Goal: Task Accomplishment & Management: Manage account settings

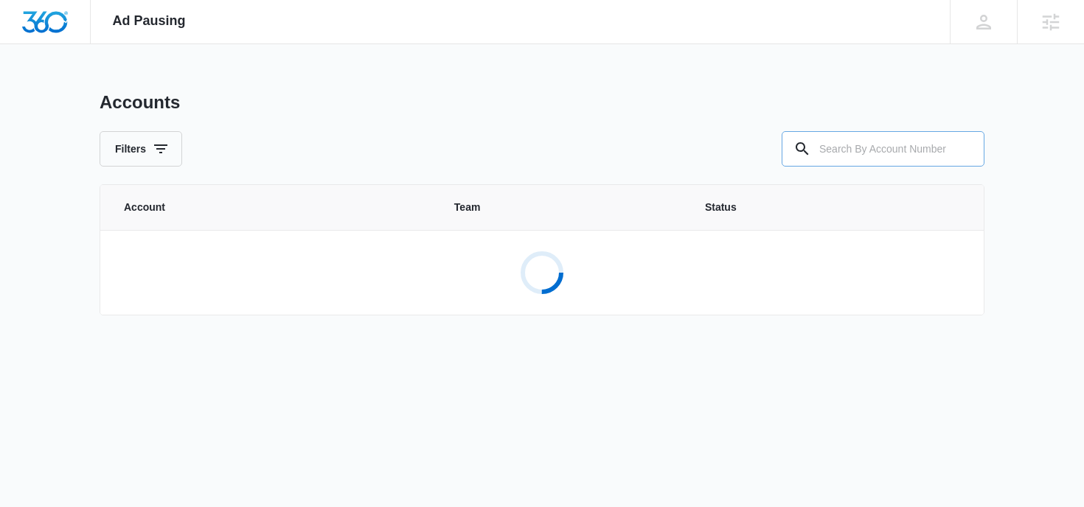
click at [879, 146] on input "text" at bounding box center [883, 148] width 203 height 35
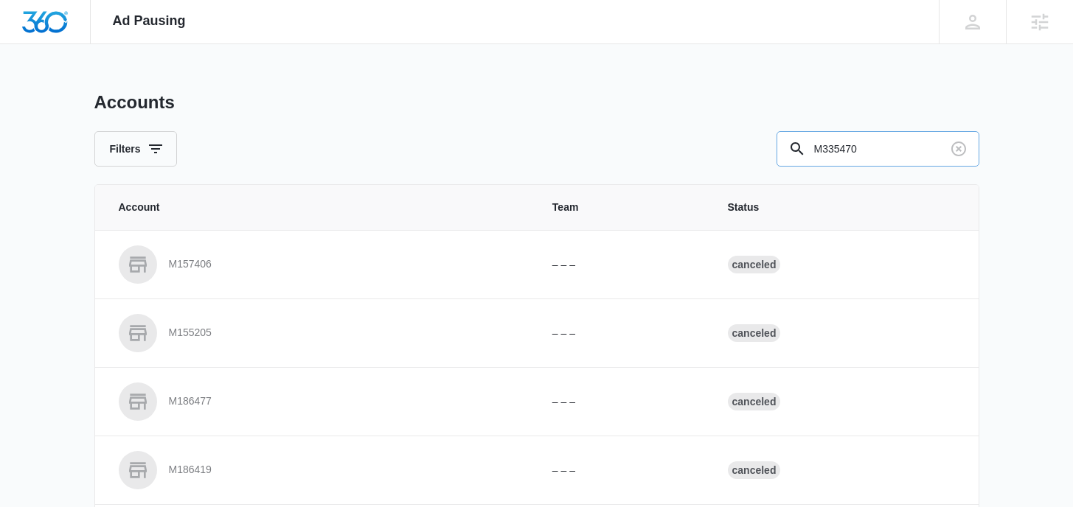
type input "M335470"
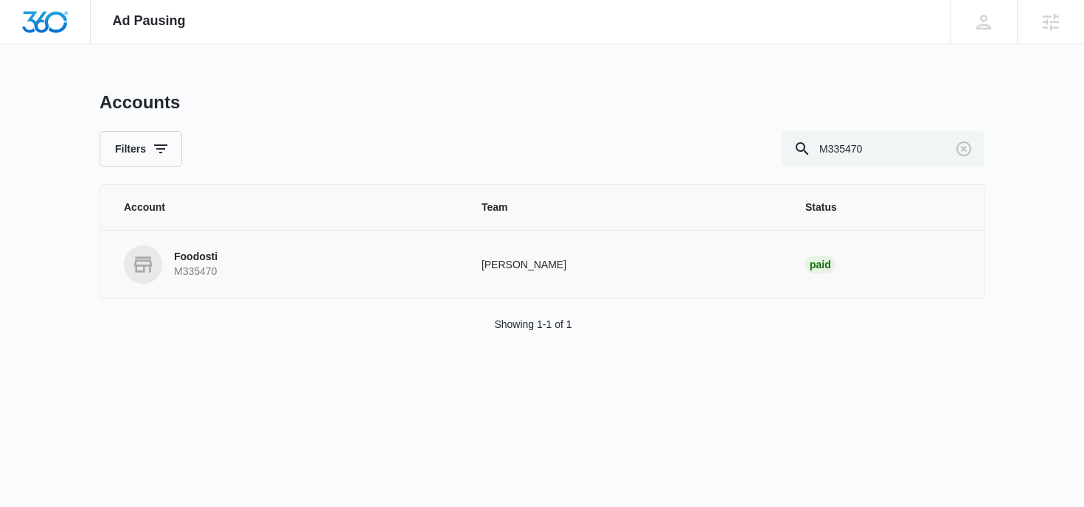
click at [191, 261] on p "Foodosti" at bounding box center [196, 257] width 44 height 15
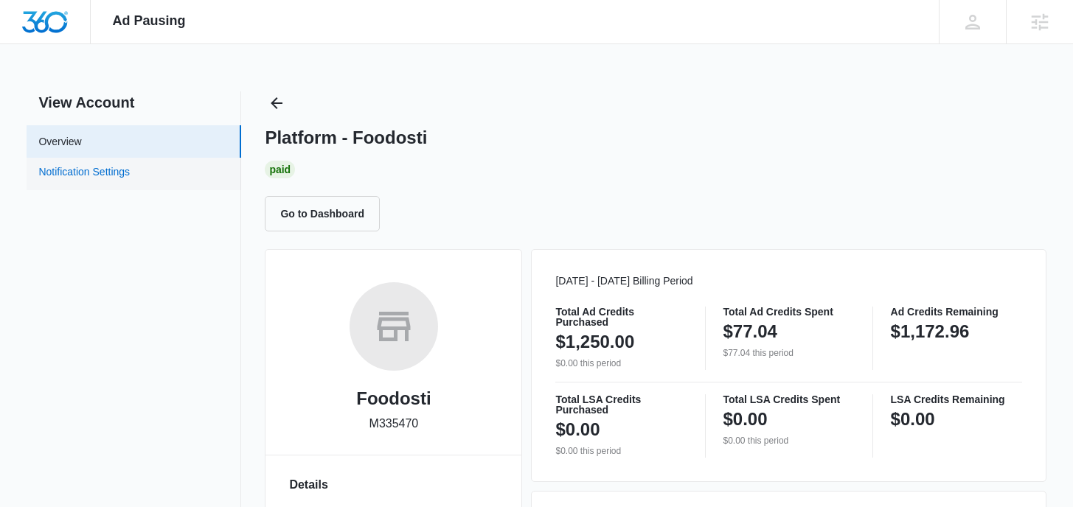
click at [130, 175] on link "Notification Settings" at bounding box center [83, 173] width 91 height 19
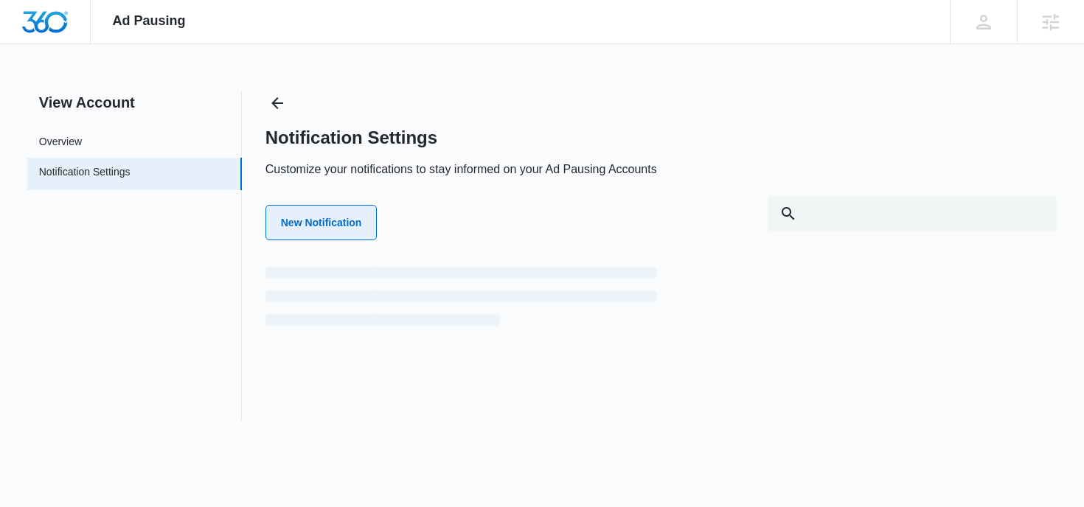
click at [335, 223] on button "New Notification" at bounding box center [321, 222] width 112 height 35
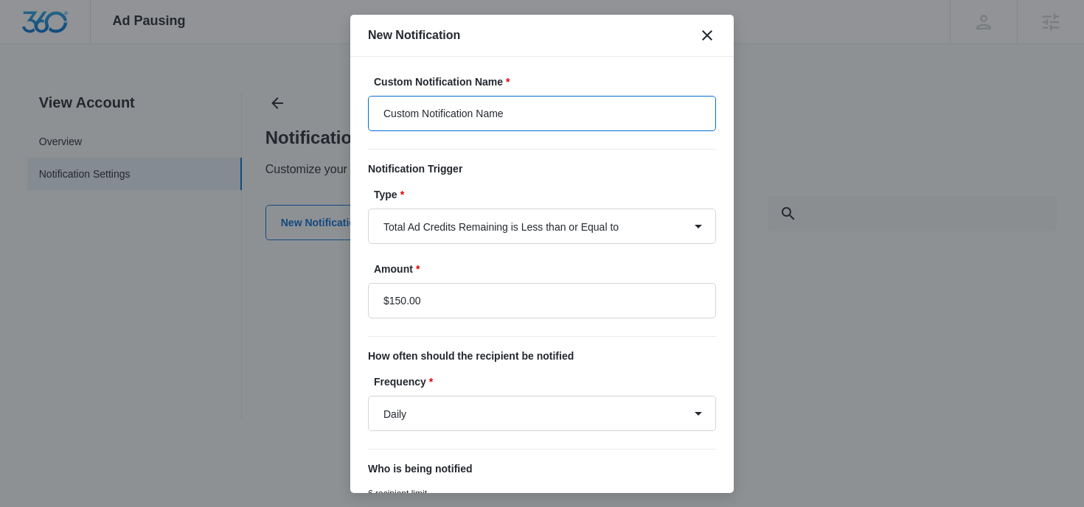
click at [518, 119] on input "Custom Notification Name" at bounding box center [542, 113] width 348 height 35
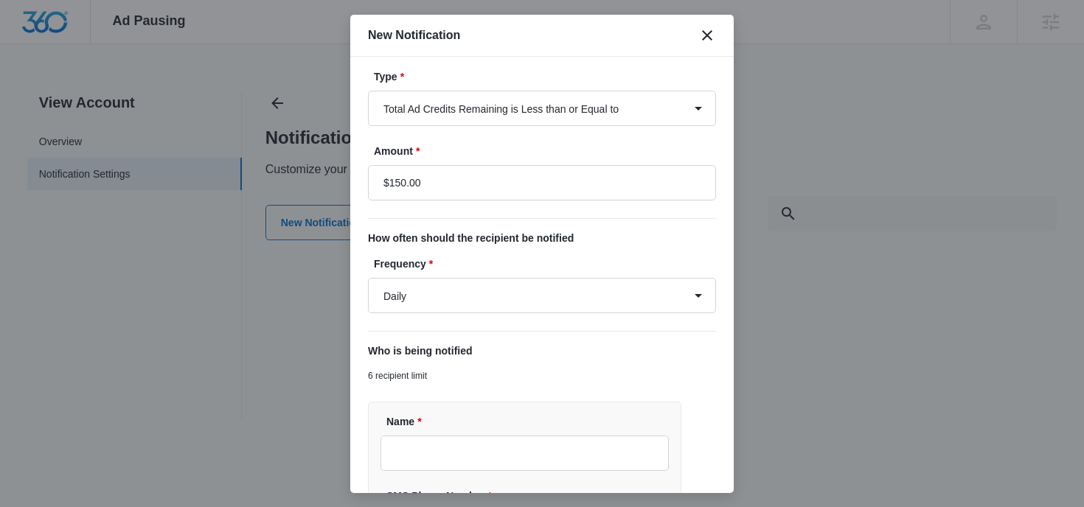
scroll to position [257, 0]
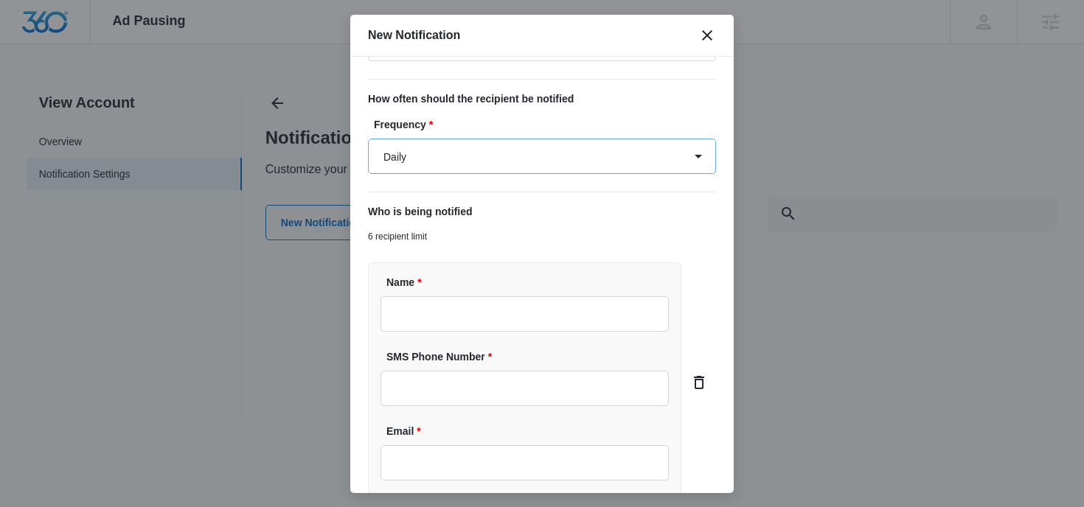
type input "Foodosti Ad Spend"
click at [504, 161] on select "Daily Every Time" at bounding box center [542, 156] width 348 height 35
select select "every_time"
click at [368, 139] on select "Daily Every Time" at bounding box center [542, 156] width 348 height 35
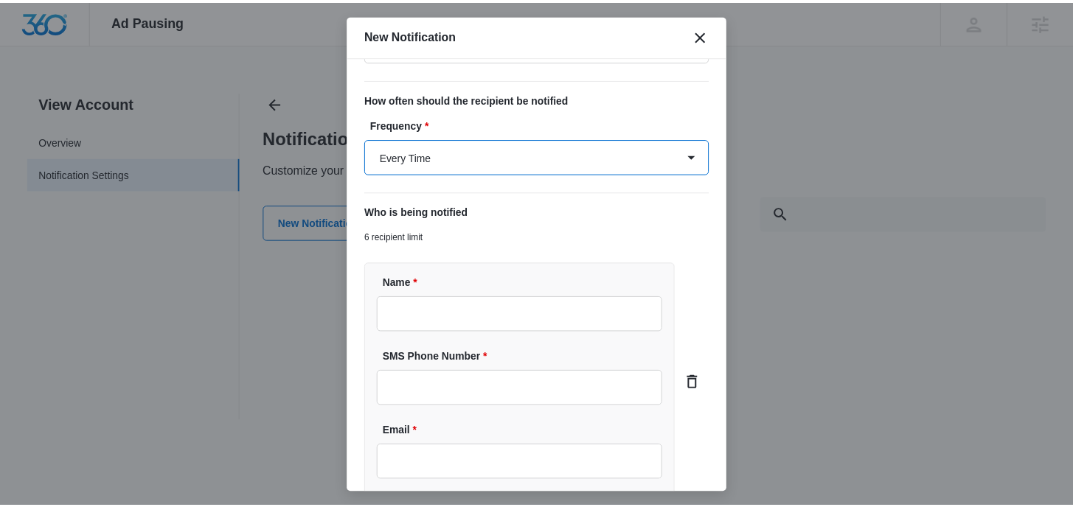
scroll to position [387, 0]
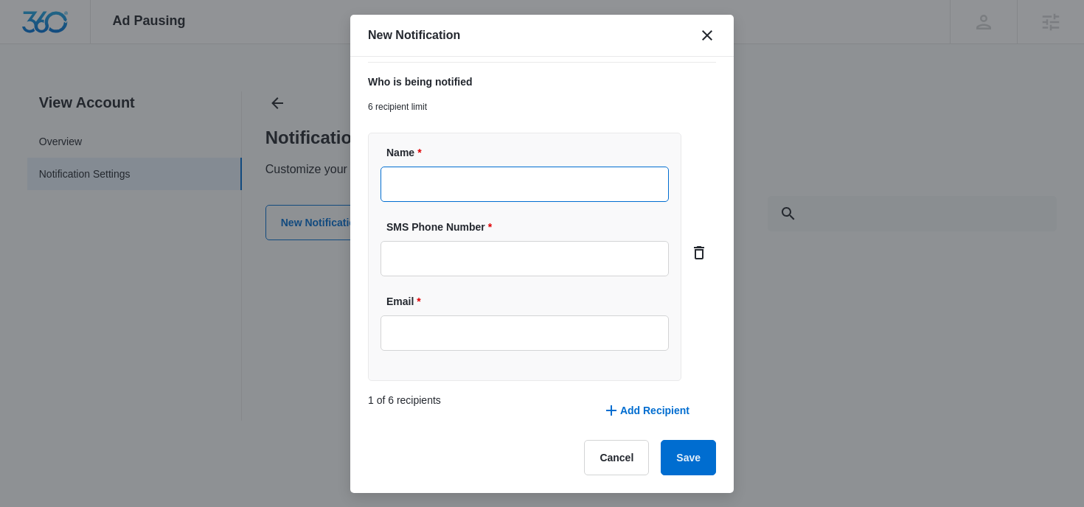
click at [501, 176] on input "Name *" at bounding box center [525, 184] width 288 height 35
type input "Cheyenne Von Hoene"
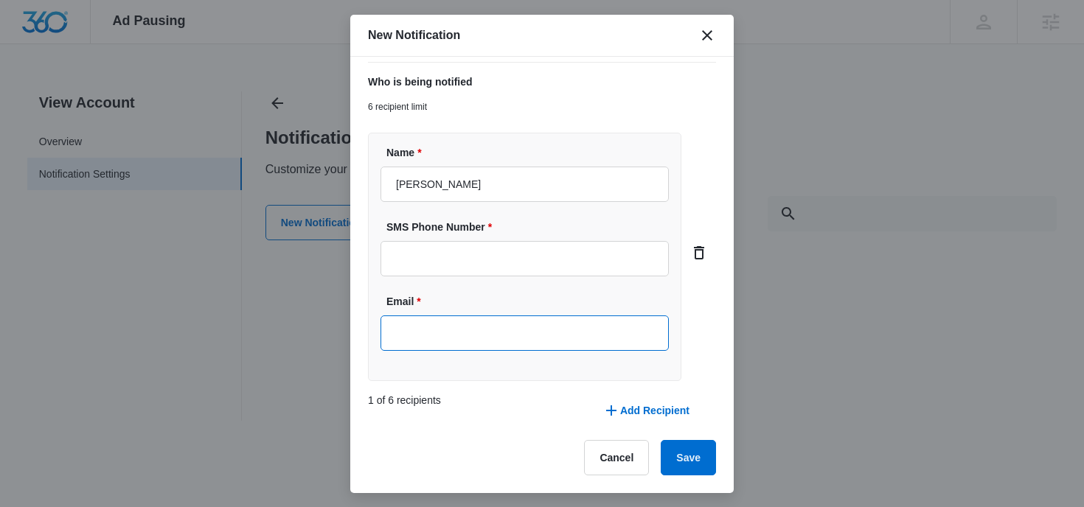
drag, startPoint x: 504, startPoint y: 325, endPoint x: 507, endPoint y: 334, distance: 9.1
click at [504, 325] on input "Email *" at bounding box center [525, 333] width 288 height 35
type input "cheyenne.vonhoene@madwire.com"
click at [681, 457] on button "Save" at bounding box center [688, 457] width 55 height 35
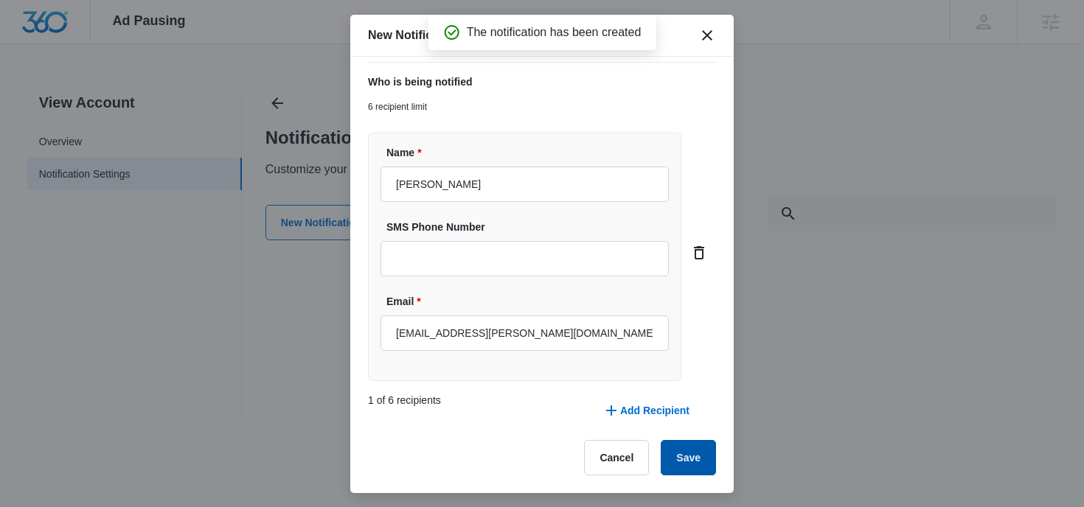
click at [686, 460] on button "Save" at bounding box center [688, 457] width 55 height 35
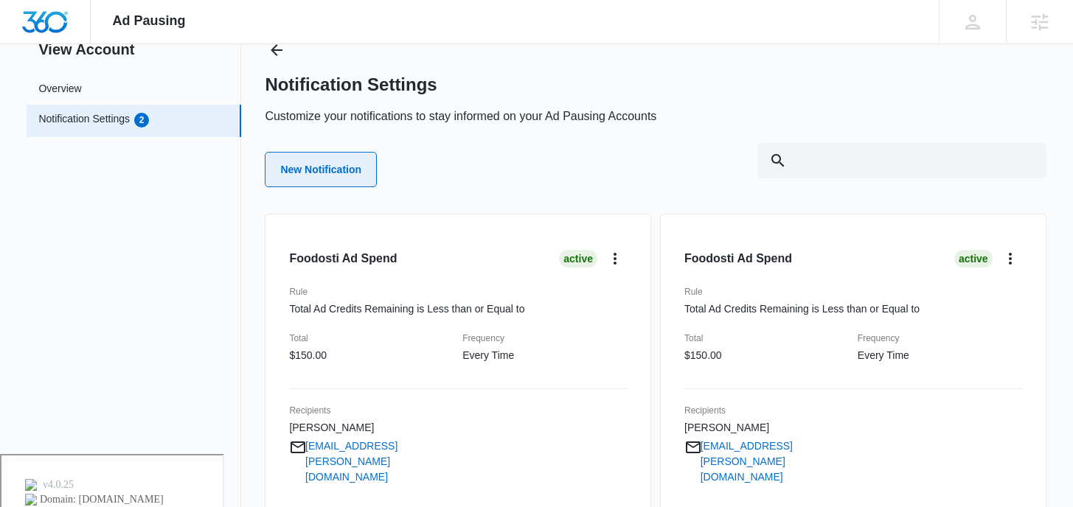
scroll to position [0, 0]
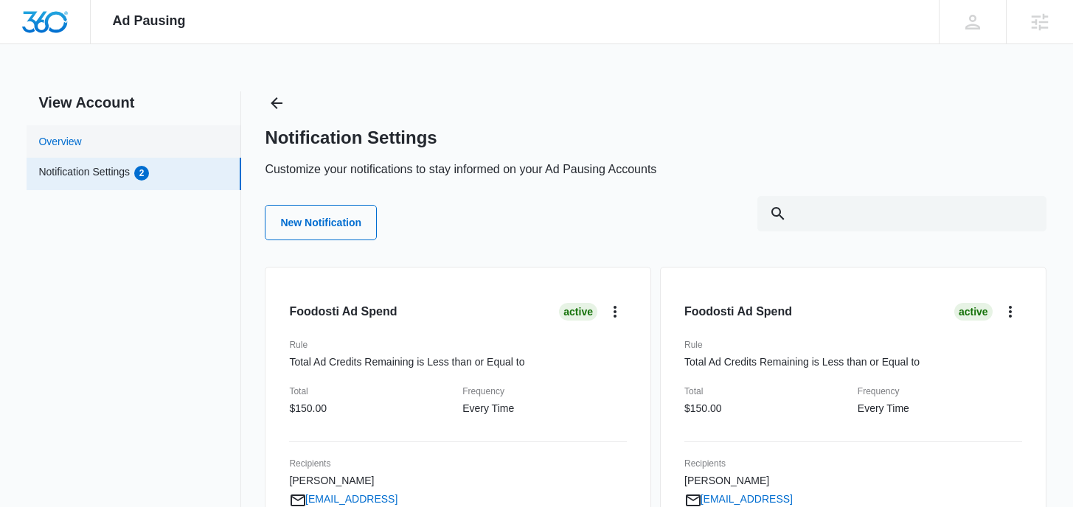
click at [81, 134] on link "Overview" at bounding box center [59, 141] width 43 height 15
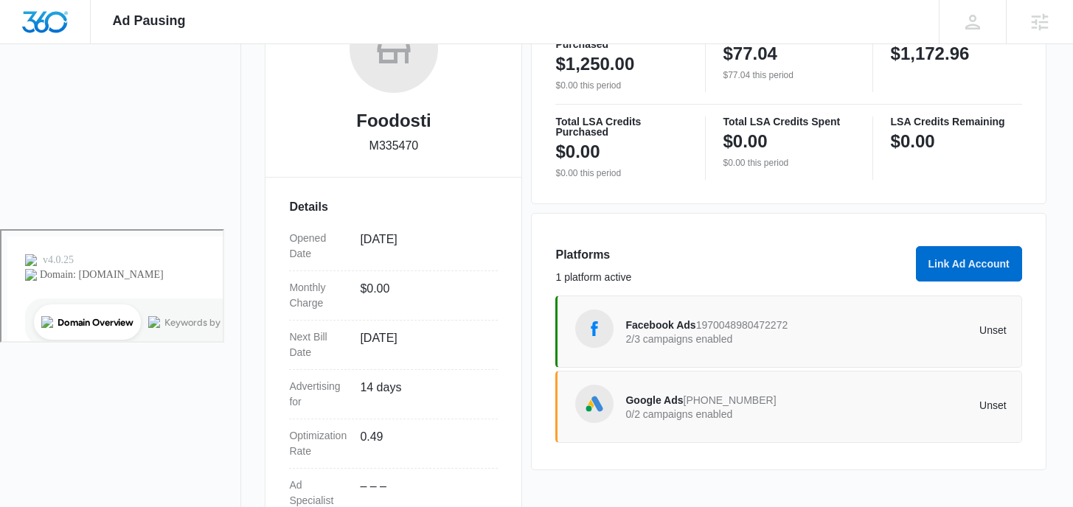
scroll to position [299, 0]
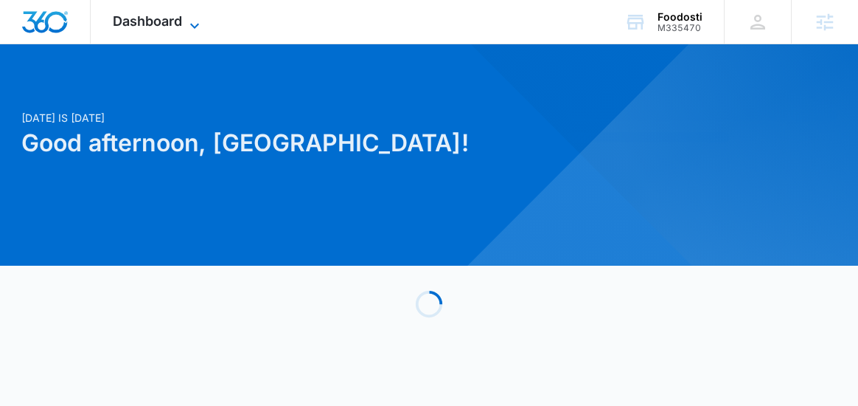
click at [176, 27] on span "Dashboard" at bounding box center [147, 20] width 69 height 15
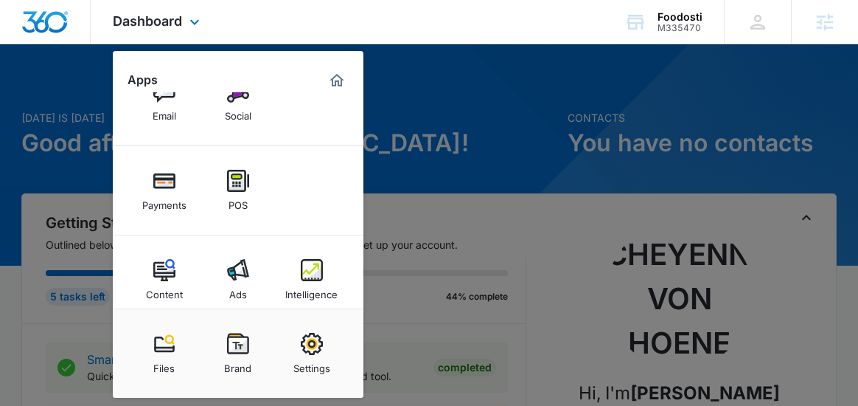
scroll to position [109, 0]
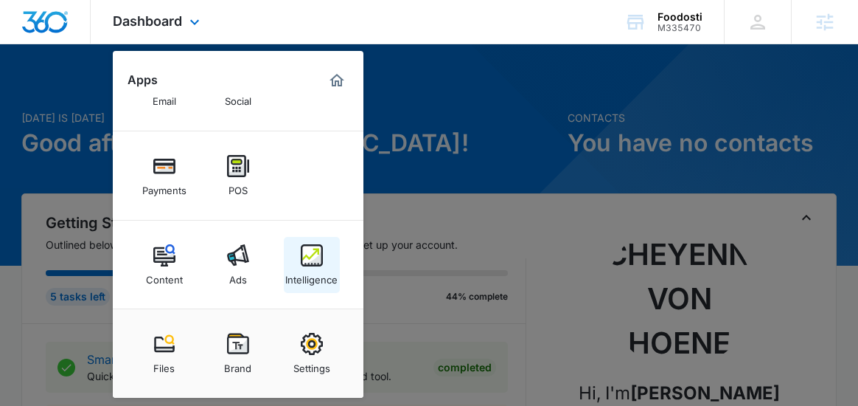
click at [294, 259] on link "Intelligence" at bounding box center [312, 265] width 56 height 56
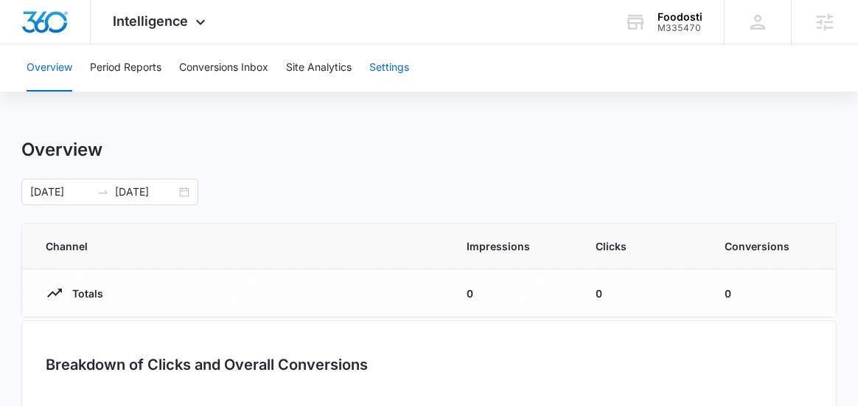
click at [396, 70] on button "Settings" at bounding box center [389, 67] width 40 height 47
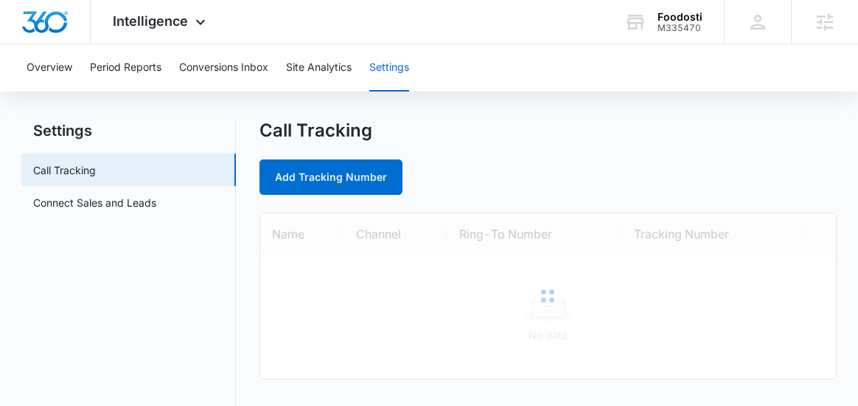
scroll to position [83, 0]
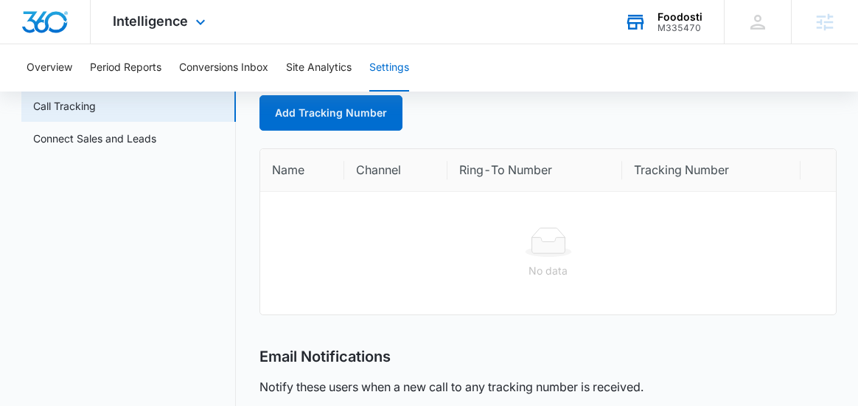
click at [690, 15] on div "Foodosti" at bounding box center [680, 17] width 45 height 12
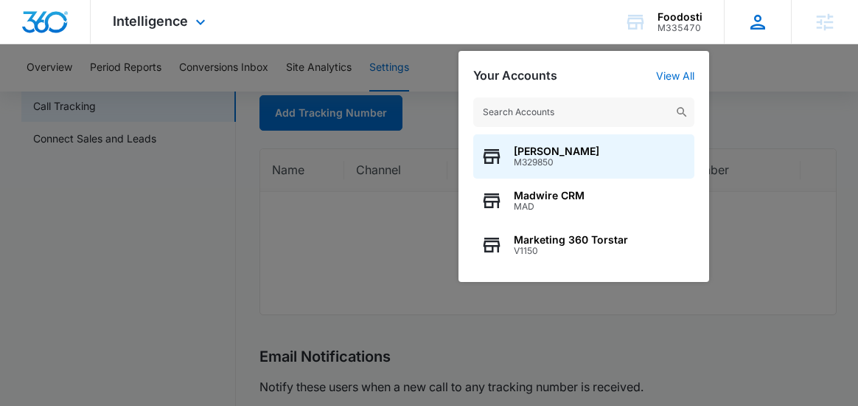
click at [746, 18] on div "Cheyenne von Hoene cheyenne.vonhoene@madwire.com My Profile Notifications Suppo…" at bounding box center [757, 22] width 67 height 44
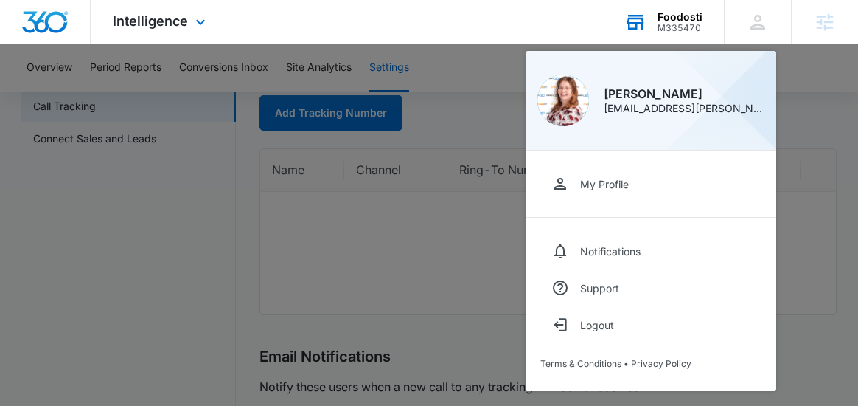
click at [687, 18] on div "Foodosti" at bounding box center [680, 17] width 45 height 12
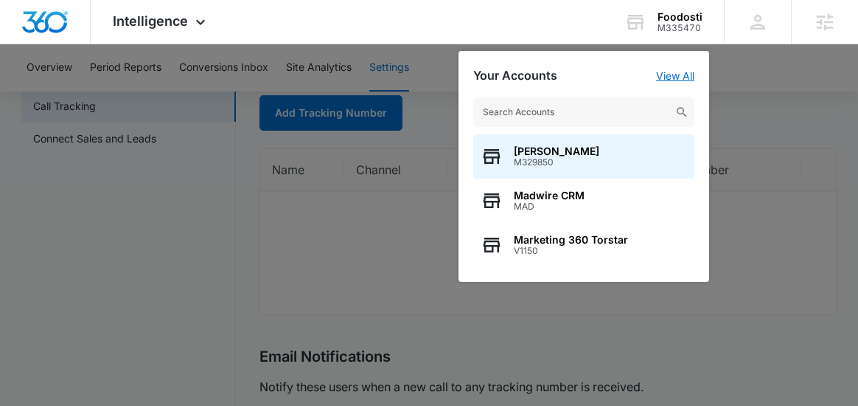
click at [680, 77] on link "View All" at bounding box center [675, 75] width 38 height 13
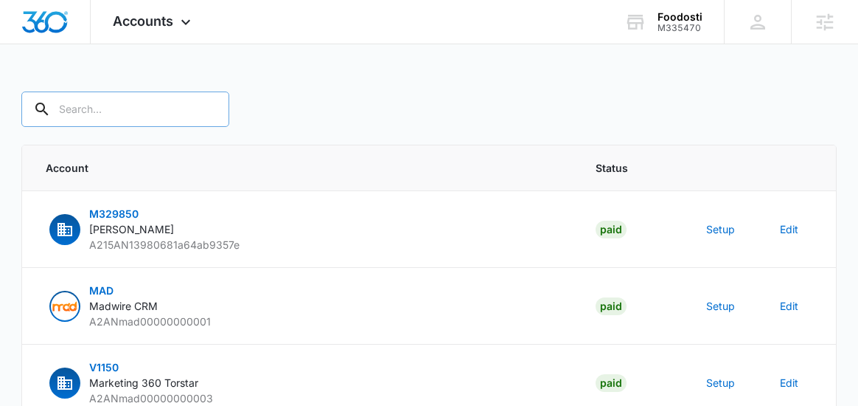
click at [150, 117] on input "text" at bounding box center [125, 108] width 208 height 35
type input "M335470"
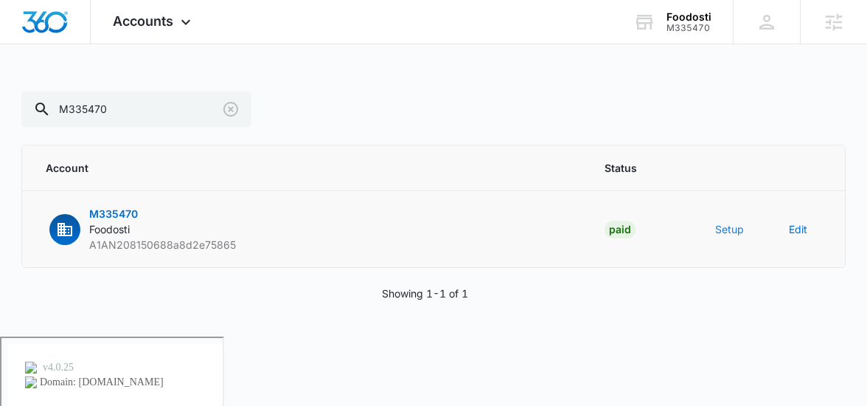
click at [738, 230] on button "Setup" at bounding box center [729, 228] width 29 height 15
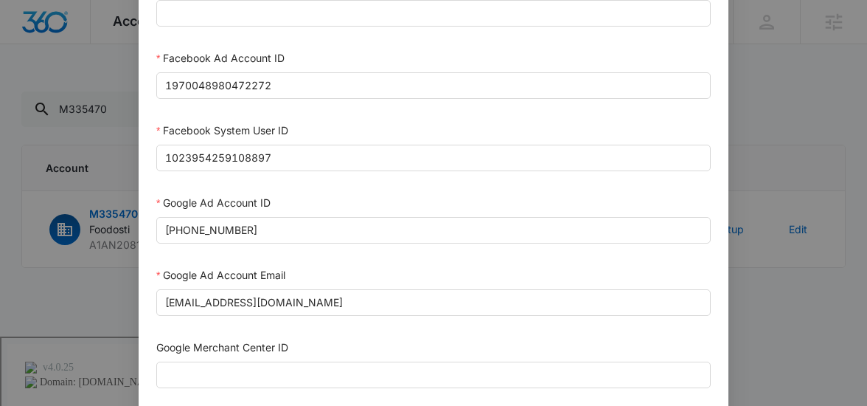
scroll to position [311, 0]
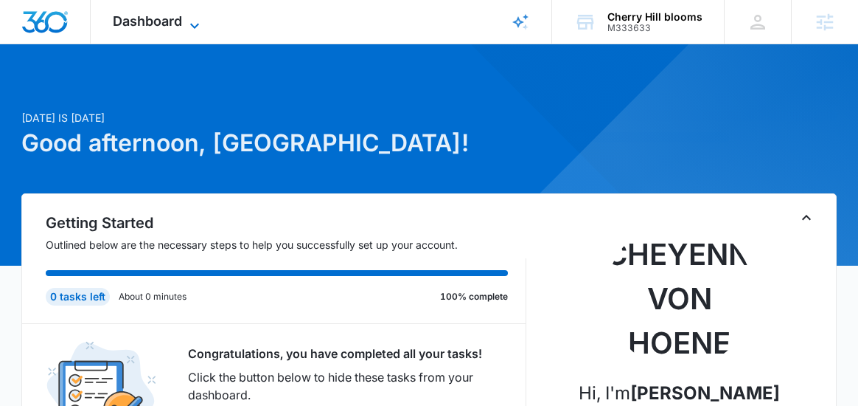
click at [181, 15] on span "Dashboard" at bounding box center [147, 20] width 69 height 15
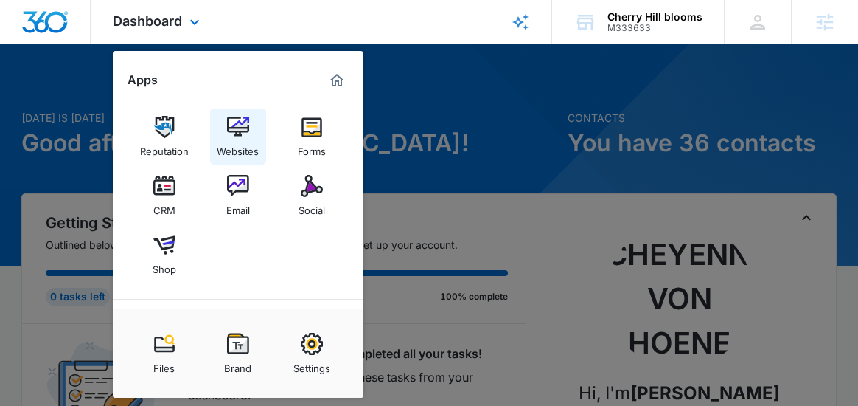
click at [251, 146] on div "Websites" at bounding box center [238, 147] width 42 height 19
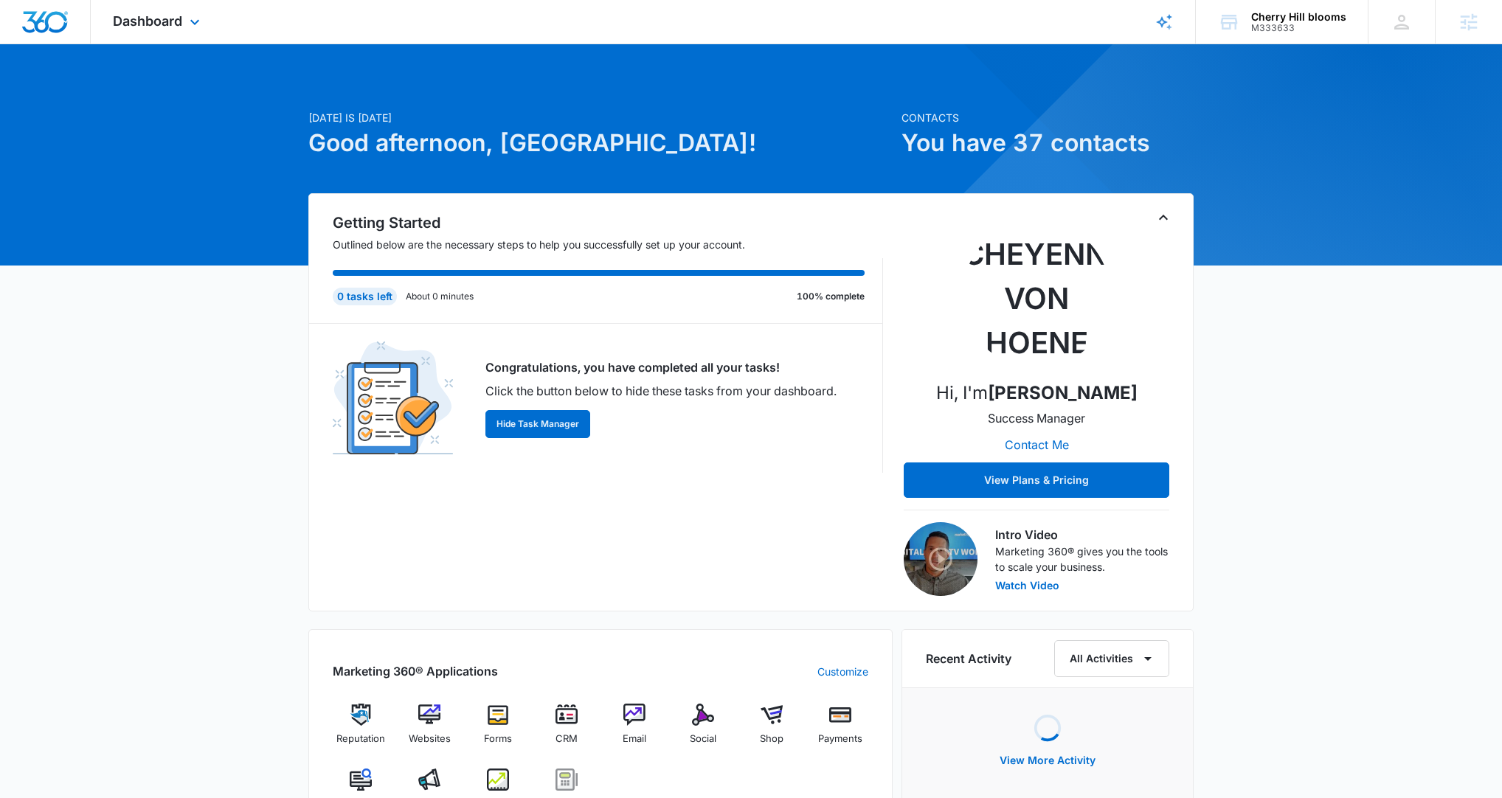
click at [181, 11] on div "Dashboard Apps Reputation Websites Forms CRM Email Social Shop Payments POS Con…" at bounding box center [158, 22] width 135 height 44
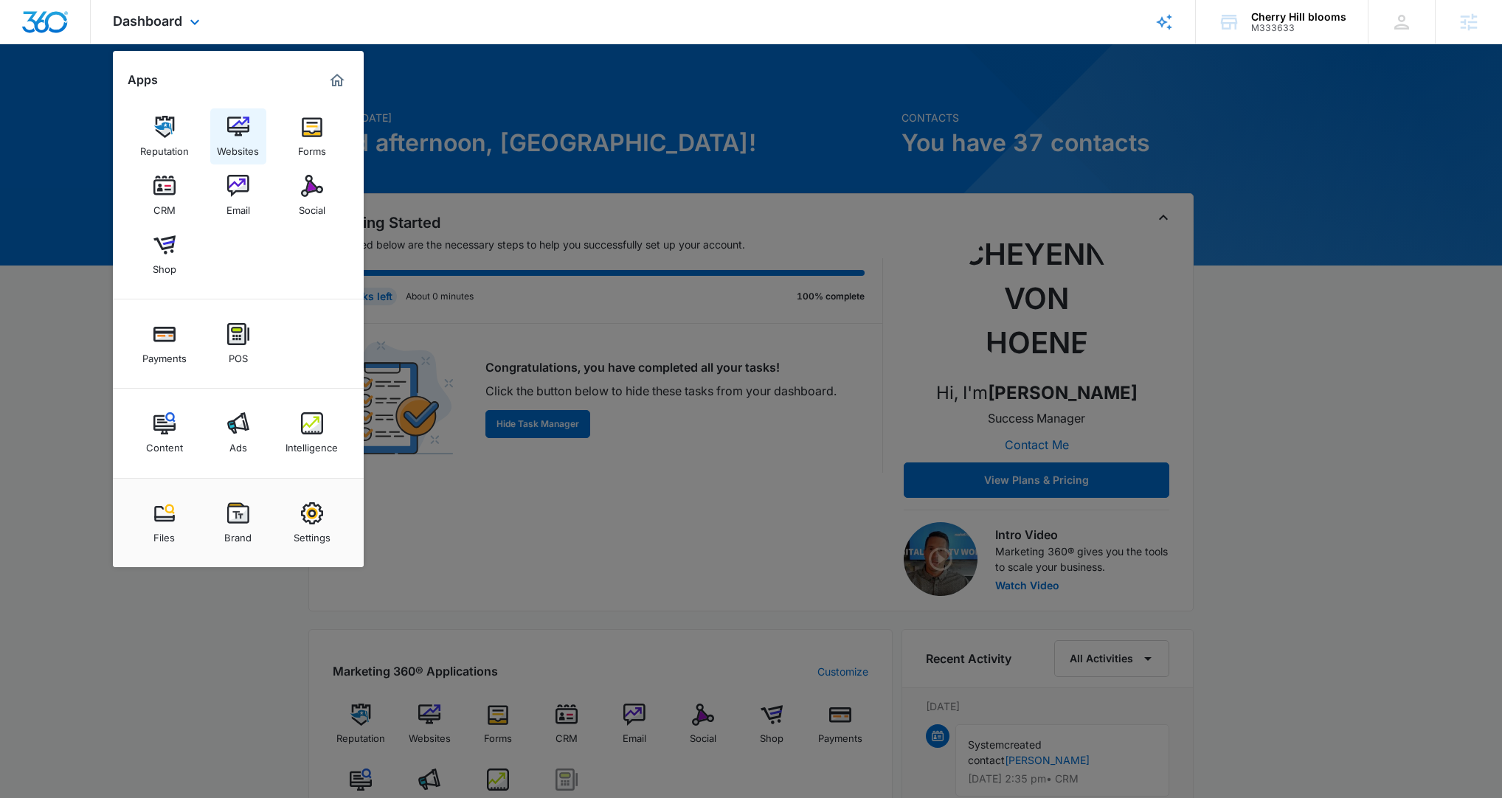
click at [245, 133] on img at bounding box center [238, 127] width 22 height 22
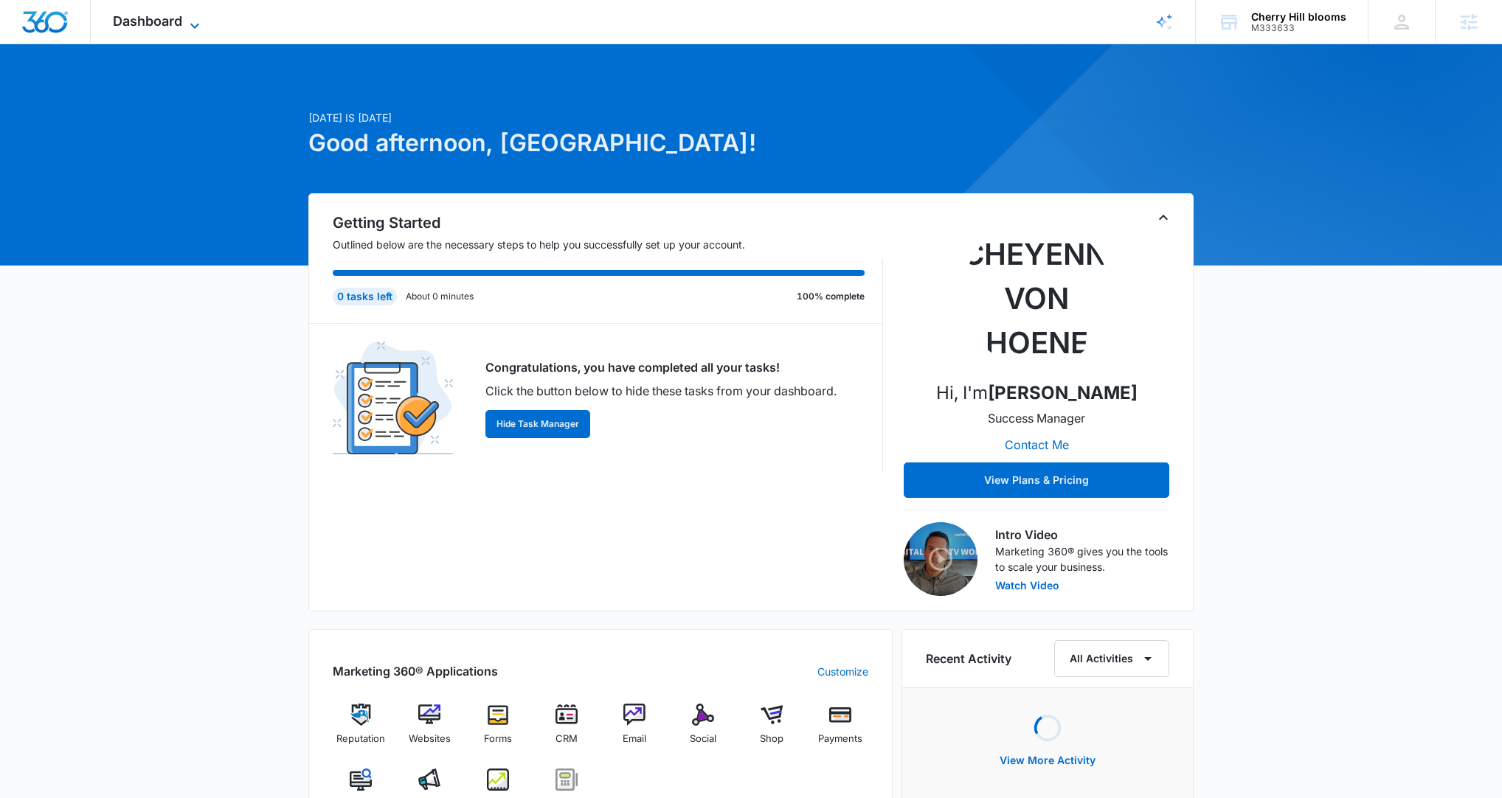
click at [179, 17] on span "Dashboard" at bounding box center [147, 20] width 69 height 15
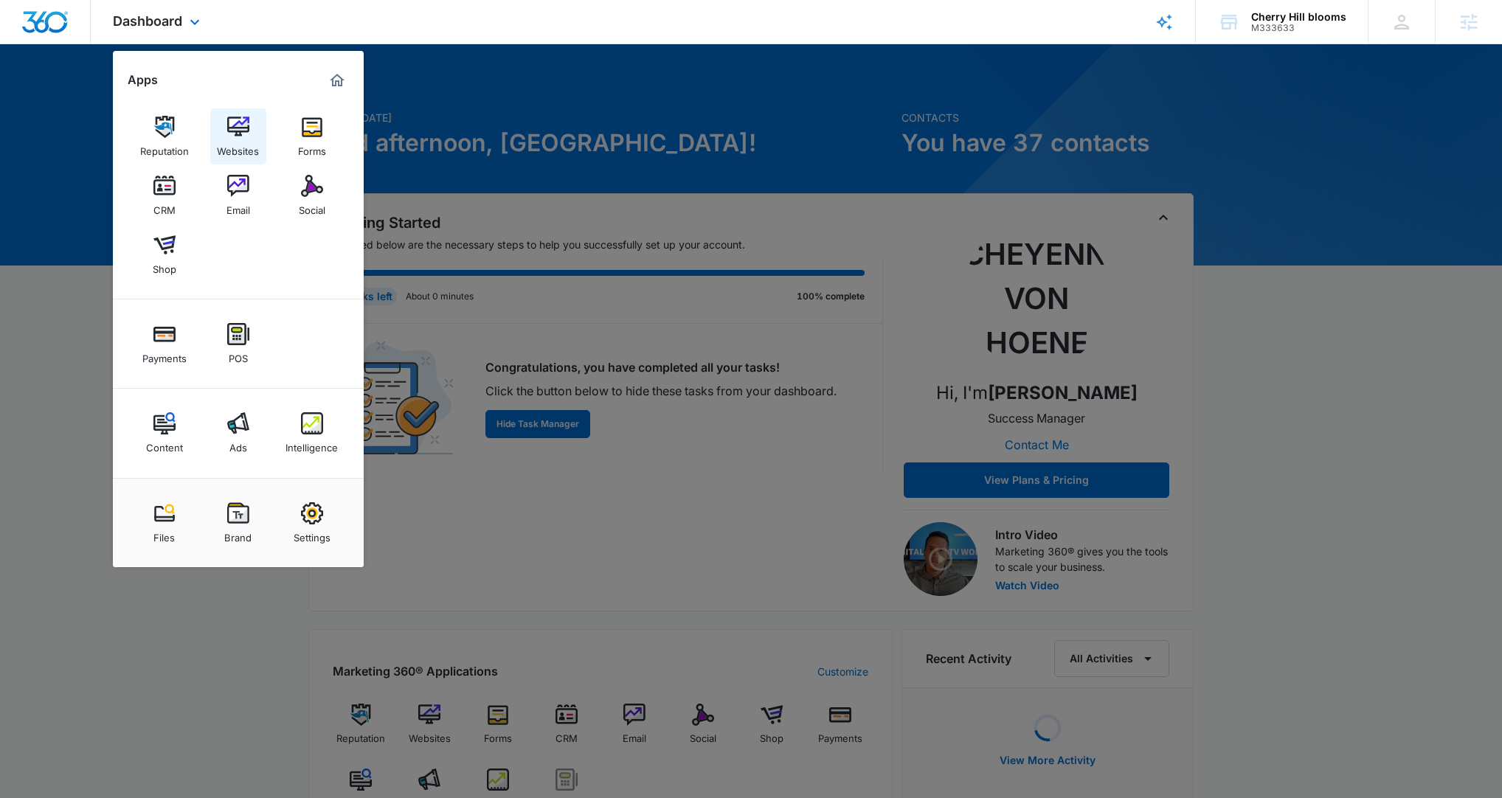
click at [229, 134] on img at bounding box center [238, 127] width 22 height 22
